Goal: Task Accomplishment & Management: Use online tool/utility

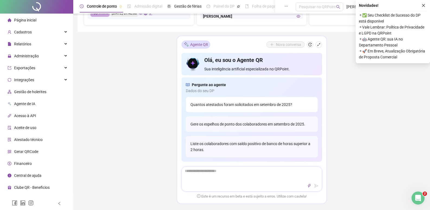
scroll to position [299, 0]
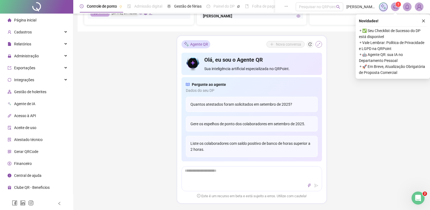
click at [317, 43] on icon "shrink" at bounding box center [319, 44] width 4 height 4
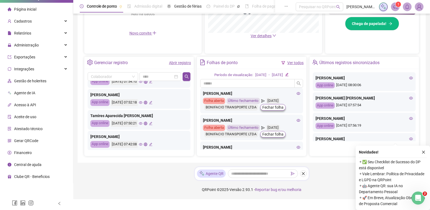
scroll to position [157, 0]
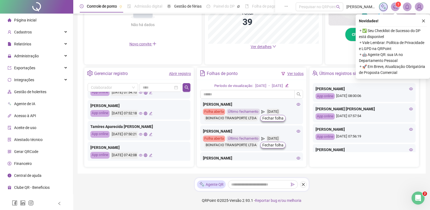
click at [292, 74] on link "Ver todos" at bounding box center [296, 73] width 16 height 4
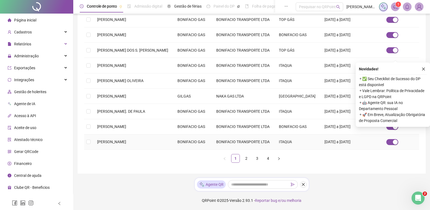
scroll to position [181, 0]
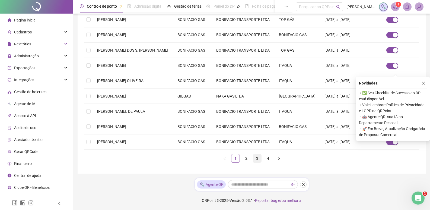
click at [261, 158] on link "3" at bounding box center [257, 158] width 8 height 8
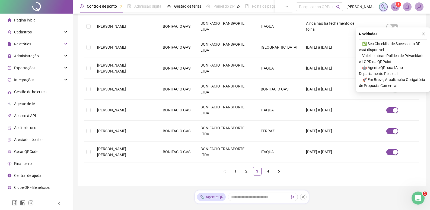
scroll to position [176, 0]
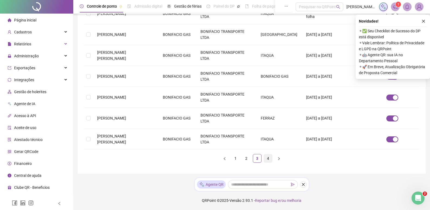
click at [267, 159] on link "4" at bounding box center [268, 158] width 8 height 8
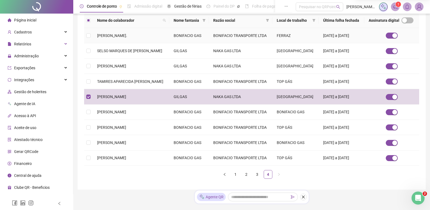
scroll to position [6, 0]
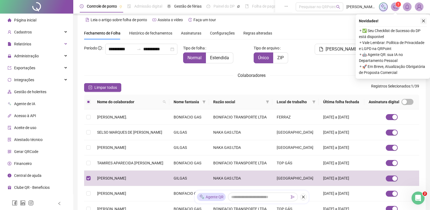
click at [421, 20] on button "button" at bounding box center [424, 21] width 7 height 7
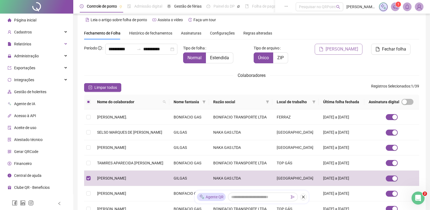
click at [342, 48] on span "[PERSON_NAME]" at bounding box center [342, 49] width 33 height 7
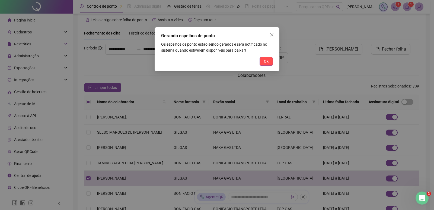
drag, startPoint x: 264, startPoint y: 58, endPoint x: 373, endPoint y: 25, distance: 113.5
click at [265, 58] on button "Ok" at bounding box center [266, 61] width 13 height 9
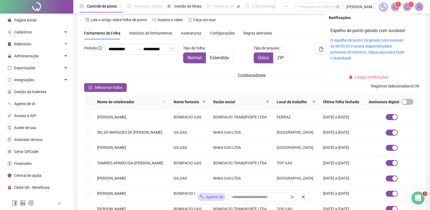
click at [407, 6] on icon "bell" at bounding box center [407, 6] width 5 height 5
click at [353, 30] on link "Espelho de ponto gerado com sucesso!" at bounding box center [368, 30] width 75 height 5
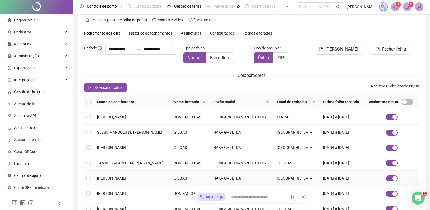
scroll to position [160, 0]
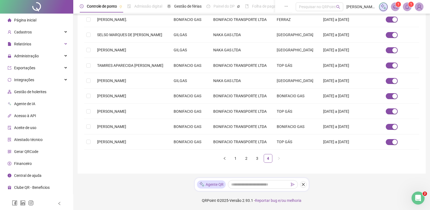
click at [24, 19] on span "Página inicial" at bounding box center [25, 20] width 22 height 4
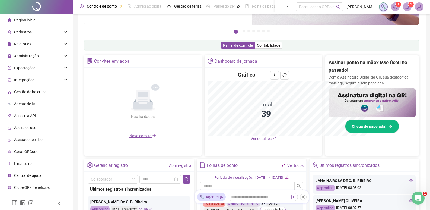
scroll to position [157, 0]
